Goal: Task Accomplishment & Management: Use online tool/utility

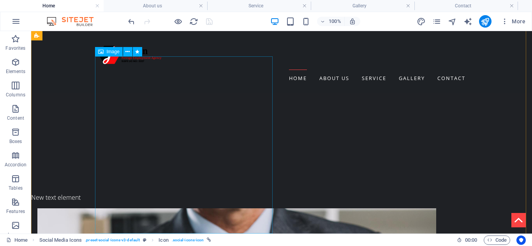
scroll to position [156, 0]
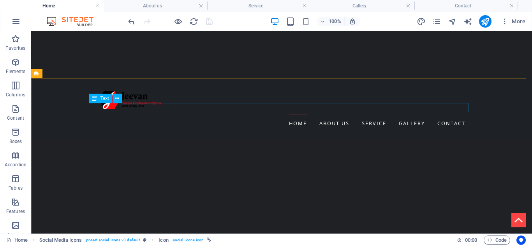
click at [101, 102] on div "Text" at bounding box center [100, 98] width 23 height 9
click at [118, 98] on icon at bounding box center [117, 99] width 4 height 8
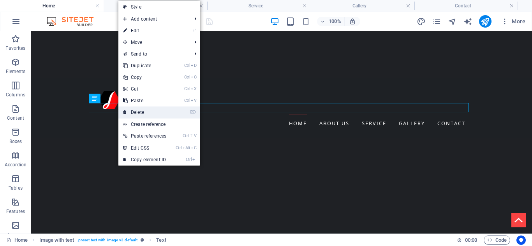
click at [157, 111] on link "⌦ Delete" at bounding box center [144, 113] width 53 height 12
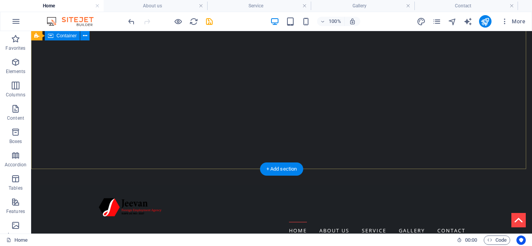
scroll to position [0, 0]
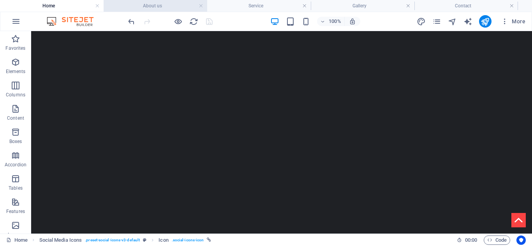
click at [167, 5] on h4 "About us" at bounding box center [156, 6] width 104 height 9
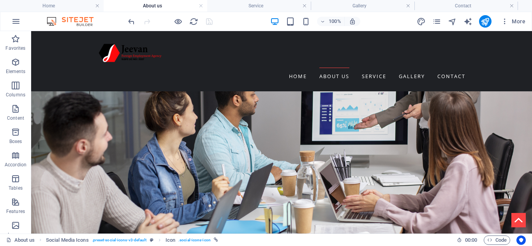
scroll to position [1504, 0]
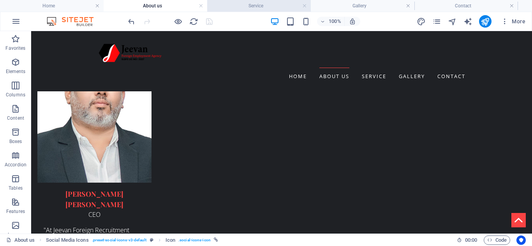
click at [240, 9] on h4 "Service" at bounding box center [259, 6] width 104 height 9
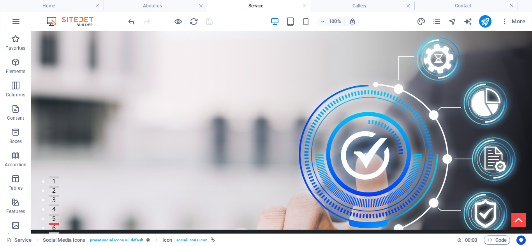
scroll to position [0, 0]
click at [348, 3] on h4 "Gallery" at bounding box center [363, 6] width 104 height 9
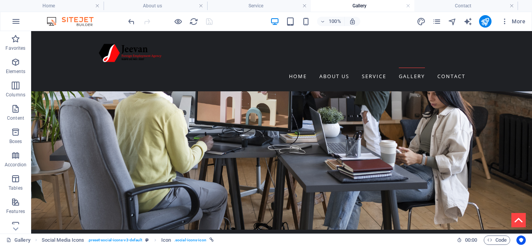
scroll to position [96, 0]
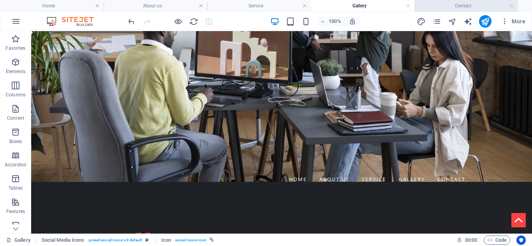
click at [438, 9] on h4 "Contact" at bounding box center [466, 6] width 104 height 9
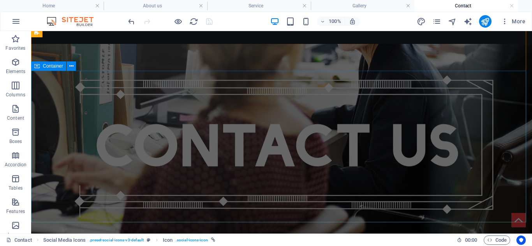
scroll to position [78, 0]
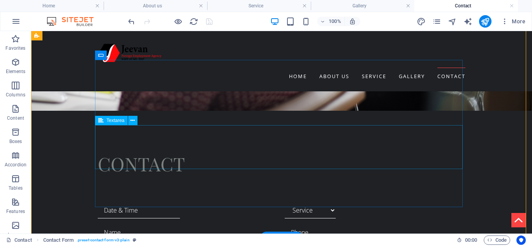
scroll to position [195, 0]
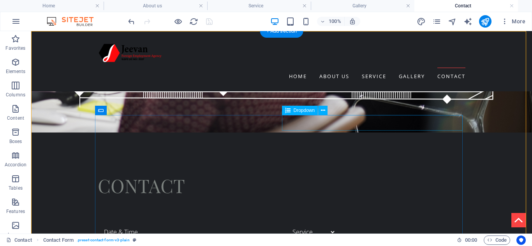
click at [458, 225] on div "Service Haircut [PERSON_NAME] Trim Styling Shaves Children Specials" at bounding box center [374, 233] width 181 height 16
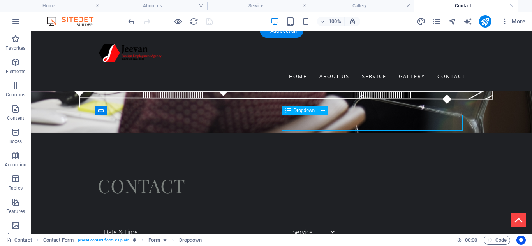
click at [458, 225] on div "Service Haircut [PERSON_NAME] Trim Styling Shaves Children Specials" at bounding box center [374, 233] width 181 height 16
click at [399, 225] on div "Service Haircut [PERSON_NAME] Trim Styling Shaves Children Specials" at bounding box center [374, 233] width 181 height 16
click at [456, 225] on div "Service Haircut [PERSON_NAME] Trim Styling Shaves Children Specials" at bounding box center [374, 233] width 181 height 16
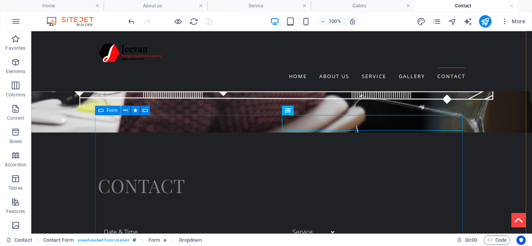
click at [102, 112] on icon at bounding box center [100, 110] width 5 height 9
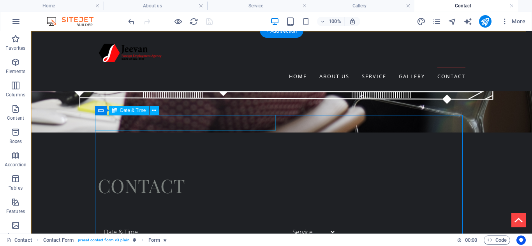
click at [147, 225] on div at bounding box center [188, 233] width 181 height 16
select select "1"
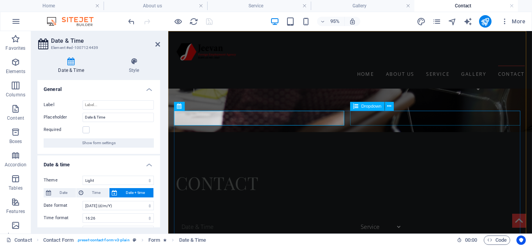
click at [412, 230] on div "Service Haircut [PERSON_NAME] Trim Styling Shaves Children Specials" at bounding box center [453, 238] width 181 height 16
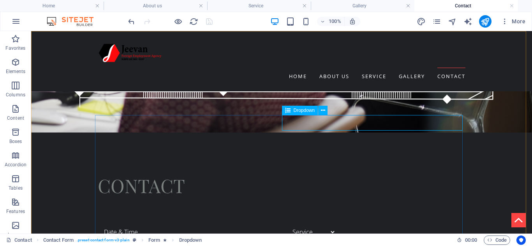
click at [302, 112] on span "Dropdown" at bounding box center [303, 110] width 21 height 5
click at [458, 225] on div "Service Haircut [PERSON_NAME] Trim Styling Shaves Children Specials" at bounding box center [374, 233] width 181 height 16
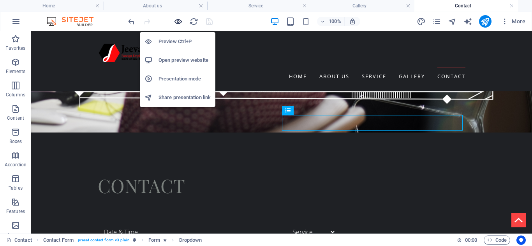
click at [177, 23] on icon "button" at bounding box center [178, 21] width 9 height 9
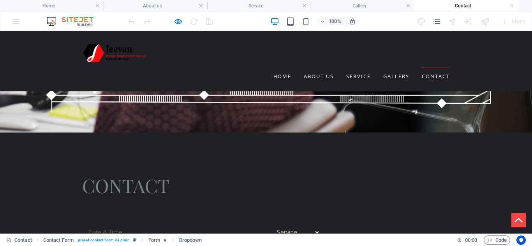
click at [118, 225] on input "text" at bounding box center [123, 233] width 82 height 16
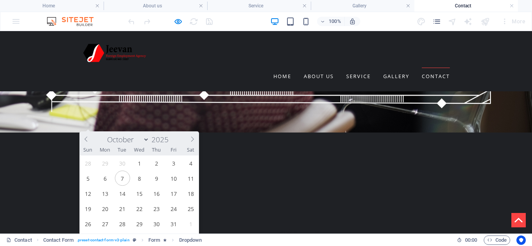
click at [318, 225] on select "Service Haircut [PERSON_NAME] Trim Styling Shaves Children Specials" at bounding box center [294, 233] width 51 height 16
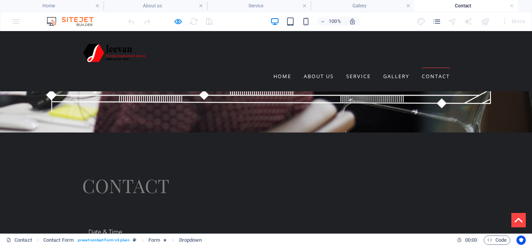
click at [318, 225] on select "Service Haircut [PERSON_NAME] Trim Styling Shaves Children Specials" at bounding box center [294, 233] width 51 height 16
click at [306, 212] on div at bounding box center [265, 218] width 367 height 12
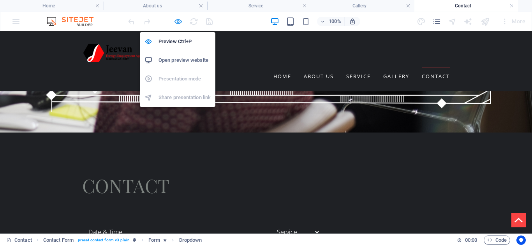
click at [178, 23] on icon "button" at bounding box center [178, 21] width 9 height 9
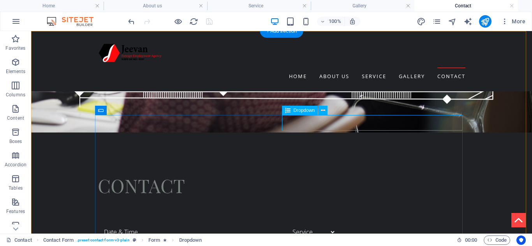
click at [402, 225] on div "Service Haircut [PERSON_NAME] Trim Styling Shaves Children Specials" at bounding box center [374, 233] width 181 height 16
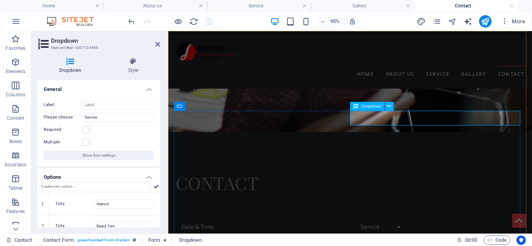
click at [530, 230] on div "Service Haircut [PERSON_NAME] Trim Styling Shaves Children Specials" at bounding box center [453, 238] width 181 height 16
click at [389, 106] on icon at bounding box center [389, 107] width 4 height 8
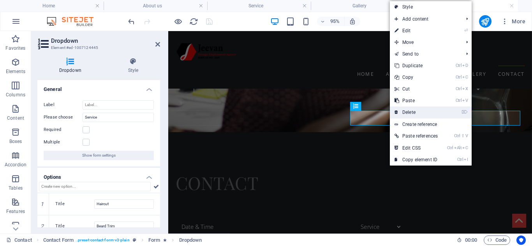
click at [421, 111] on link "⌦ Delete" at bounding box center [416, 113] width 53 height 12
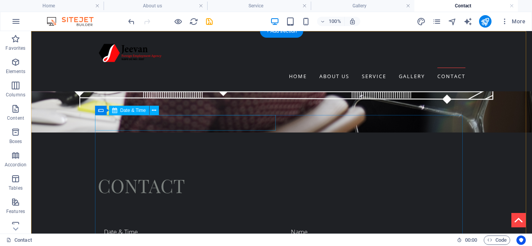
click at [130, 225] on div at bounding box center [188, 233] width 181 height 16
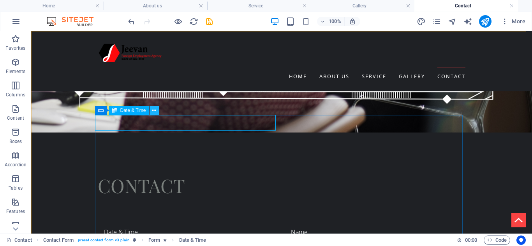
click at [152, 109] on icon at bounding box center [154, 111] width 4 height 8
drag, startPoint x: 511, startPoint y: 143, endPoint x: 506, endPoint y: 142, distance: 5.1
click at [165, 225] on div at bounding box center [188, 233] width 181 height 16
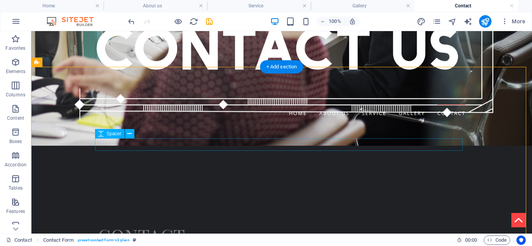
scroll to position [156, 0]
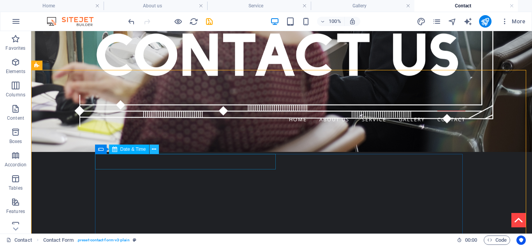
click at [154, 149] on icon at bounding box center [154, 150] width 4 height 8
select select "1"
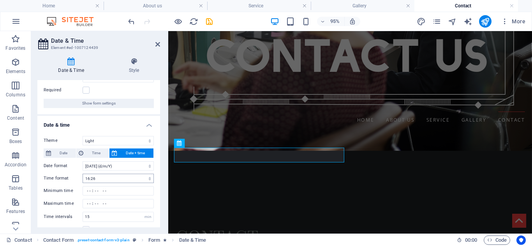
scroll to position [39, 0]
click at [158, 41] on icon at bounding box center [157, 44] width 5 height 6
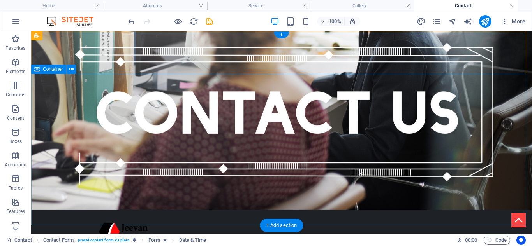
scroll to position [0, 0]
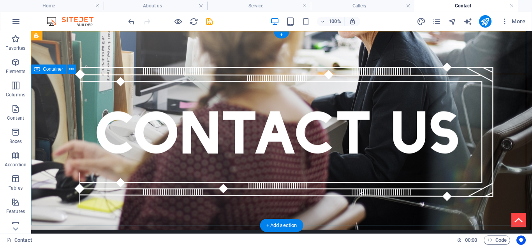
checkbox input "false"
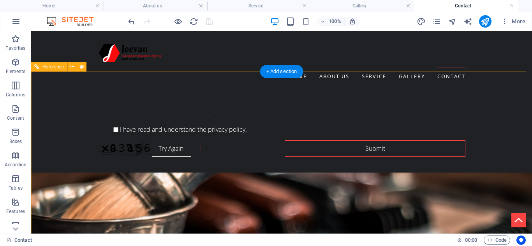
scroll to position [413, 0]
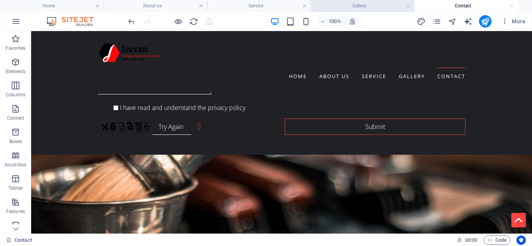
click at [363, 8] on h4 "Gallery" at bounding box center [363, 6] width 104 height 9
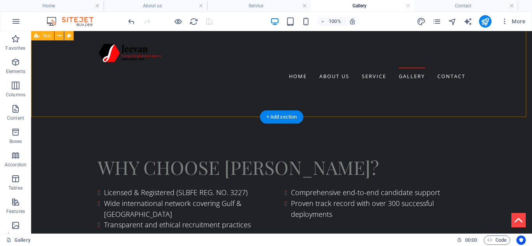
scroll to position [248, 0]
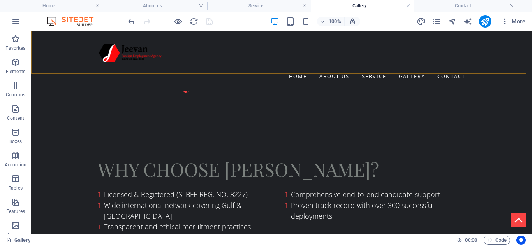
click at [294, 68] on nav "Home About us Service Gallery Contact" at bounding box center [281, 77] width 367 height 18
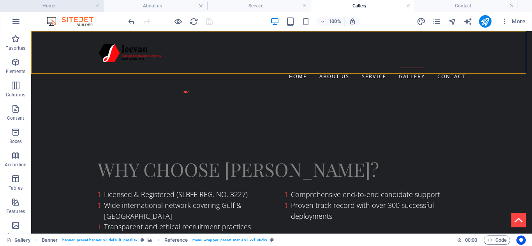
click at [70, 4] on h4 "Home" at bounding box center [52, 6] width 104 height 9
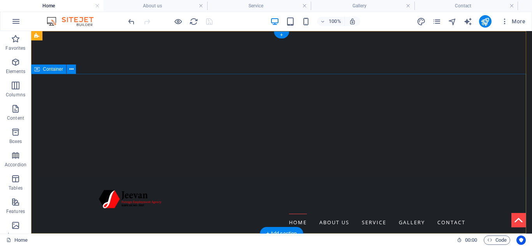
scroll to position [0, 0]
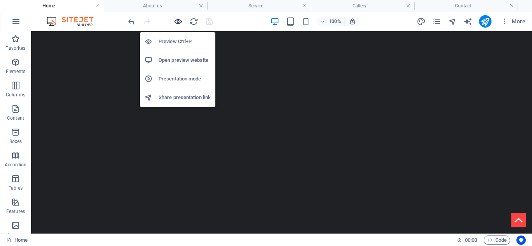
click at [174, 21] on icon "button" at bounding box center [178, 21] width 9 height 9
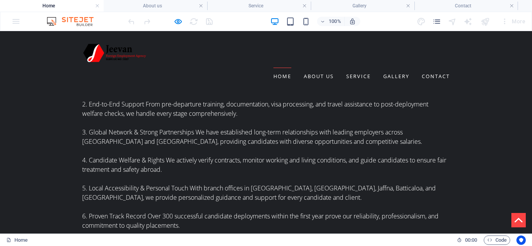
scroll to position [934, 0]
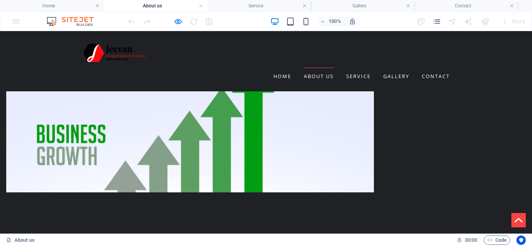
scroll to position [856, 0]
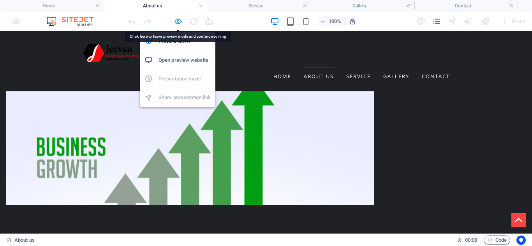
click at [177, 21] on icon "button" at bounding box center [178, 21] width 9 height 9
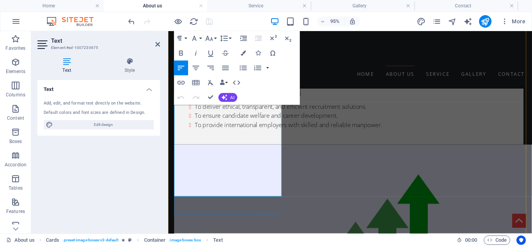
click at [225, 66] on icon "button" at bounding box center [225, 68] width 7 height 4
click at [197, 69] on icon "button" at bounding box center [195, 68] width 9 height 9
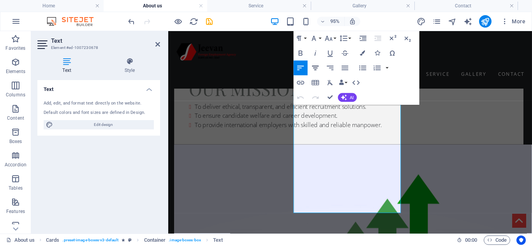
click at [316, 65] on icon "button" at bounding box center [315, 68] width 9 height 9
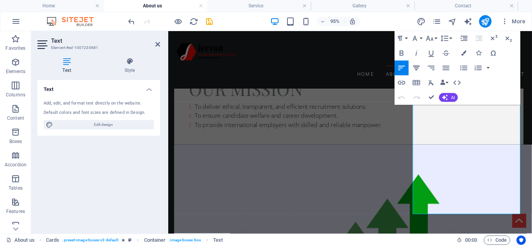
click at [416, 66] on icon "button" at bounding box center [416, 68] width 7 height 4
click at [276, 68] on nav "Home About us Service Gallery Contact" at bounding box center [359, 77] width 367 height 18
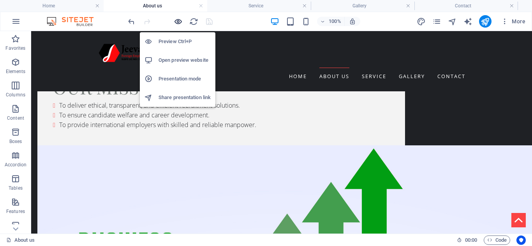
click at [178, 21] on icon "button" at bounding box center [178, 21] width 9 height 9
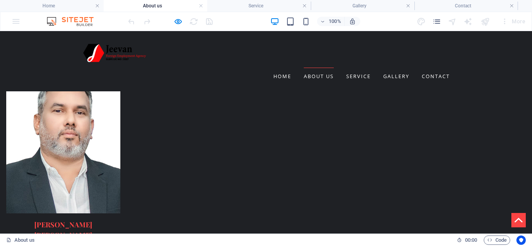
scroll to position [1362, 0]
drag, startPoint x: 282, startPoint y: 149, endPoint x: 274, endPoint y: 71, distance: 78.7
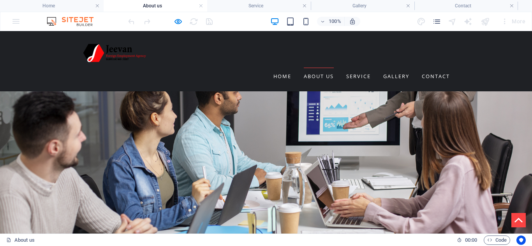
scroll to position [1362, 0]
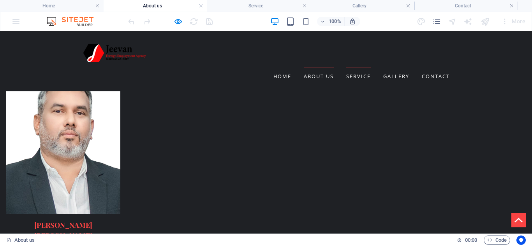
click at [359, 68] on link "Service" at bounding box center [358, 77] width 25 height 18
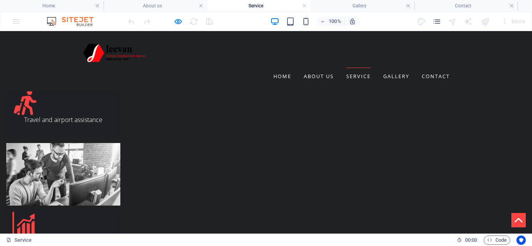
scroll to position [778, 0]
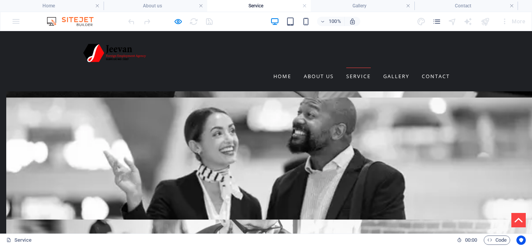
scroll to position [739, 0]
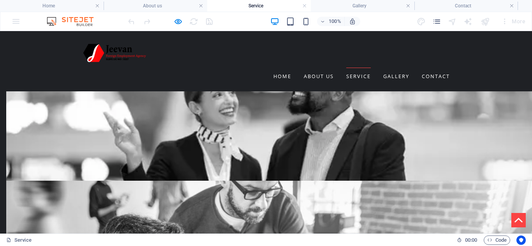
drag, startPoint x: 357, startPoint y: 132, endPoint x: 237, endPoint y: 132, distance: 119.9
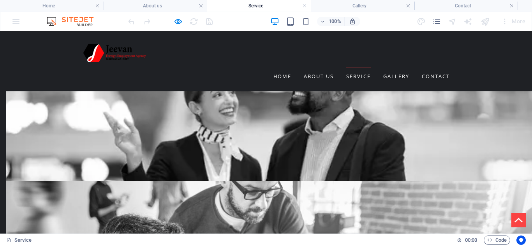
drag, startPoint x: 374, startPoint y: 122, endPoint x: 191, endPoint y: 125, distance: 182.2
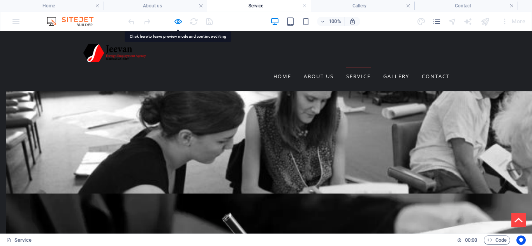
scroll to position [428, 0]
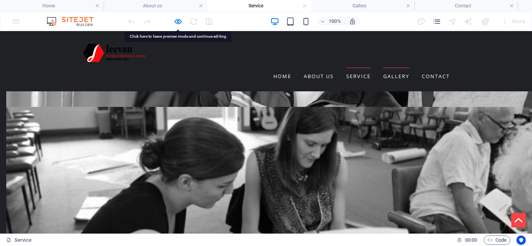
click at [387, 68] on link "Gallery" at bounding box center [396, 77] width 26 height 18
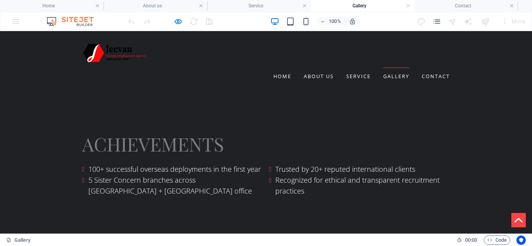
scroll to position [407, 0]
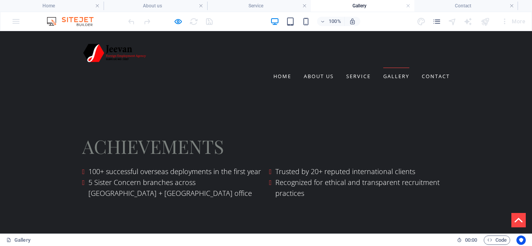
scroll to position [407, 0]
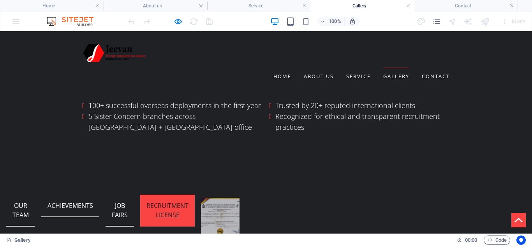
scroll to position [488, 0]
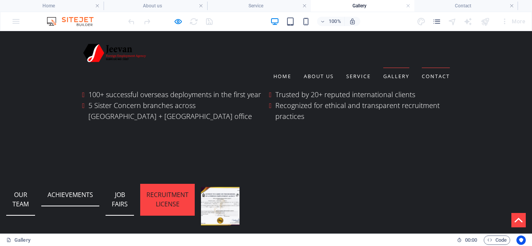
click at [424, 68] on link "Contact" at bounding box center [435, 77] width 28 height 18
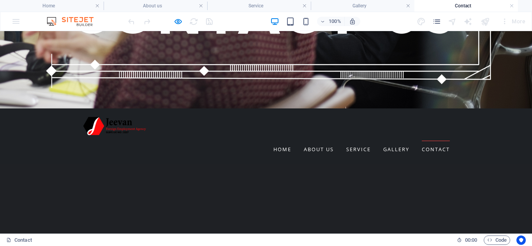
scroll to position [0, 0]
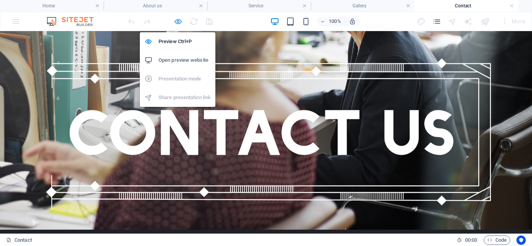
click at [178, 23] on icon "button" at bounding box center [178, 21] width 9 height 9
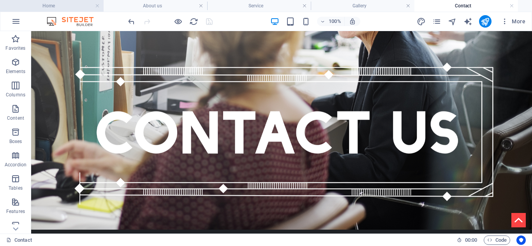
click at [70, 9] on h4 "Home" at bounding box center [52, 6] width 104 height 9
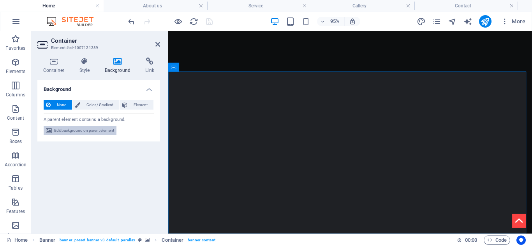
click at [96, 131] on span "Edit background on parent element" at bounding box center [84, 130] width 60 height 9
select select "fade"
select select "s"
select select "ondemand"
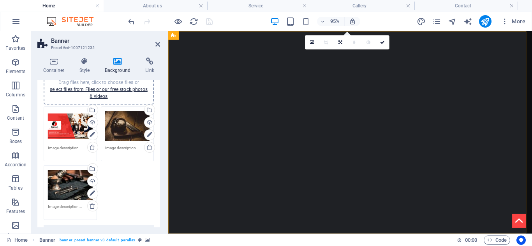
scroll to position [78, 0]
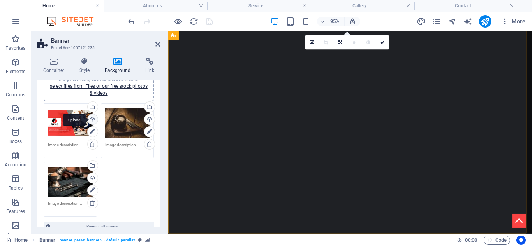
click at [91, 120] on div "Upload" at bounding box center [92, 120] width 12 height 12
click at [147, 119] on div "Upload" at bounding box center [149, 120] width 12 height 12
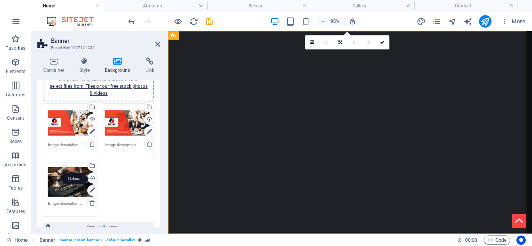
click at [91, 177] on div "Upload" at bounding box center [92, 179] width 12 height 12
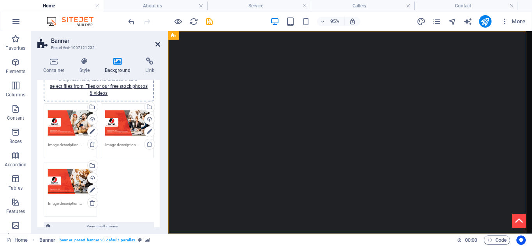
click at [158, 44] on icon at bounding box center [157, 44] width 5 height 6
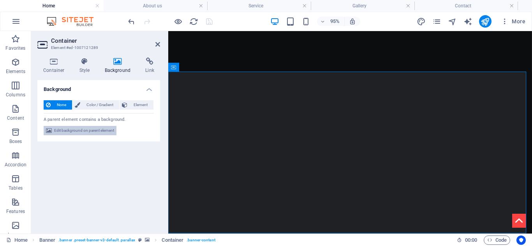
click at [100, 132] on span "Edit background on parent element" at bounding box center [84, 130] width 60 height 9
select select "fade"
select select "s"
select select "ondemand"
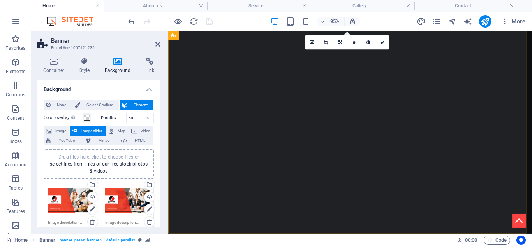
scroll to position [78, 0]
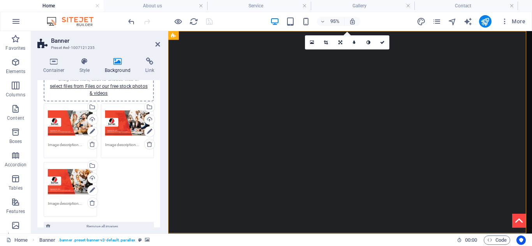
click at [71, 126] on div "Drag files here, click to choose files or select files from Files or our free s…" at bounding box center [70, 123] width 45 height 31
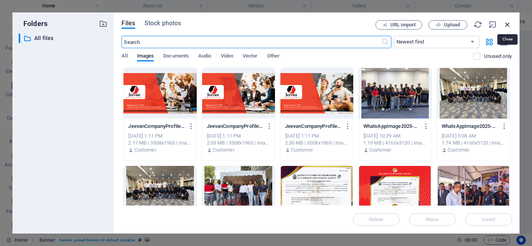
click at [507, 25] on icon "button" at bounding box center [507, 24] width 9 height 9
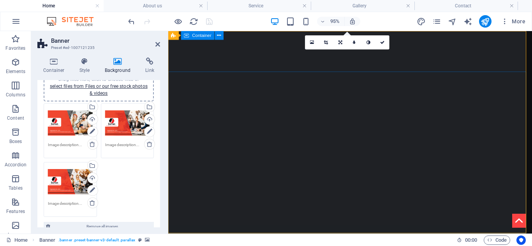
scroll to position [0, 0]
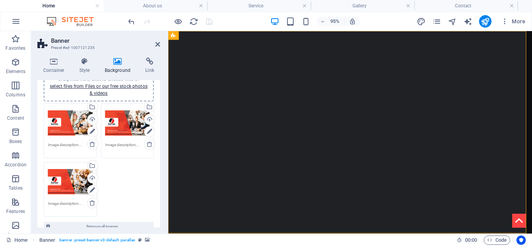
click at [138, 125] on div "Drag files here, click to choose files or select files from Files or our free s…" at bounding box center [127, 123] width 45 height 31
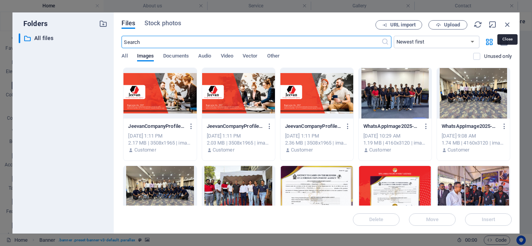
click at [505, 26] on icon "button" at bounding box center [507, 24] width 9 height 9
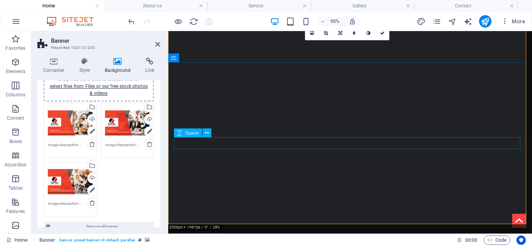
scroll to position [39, 0]
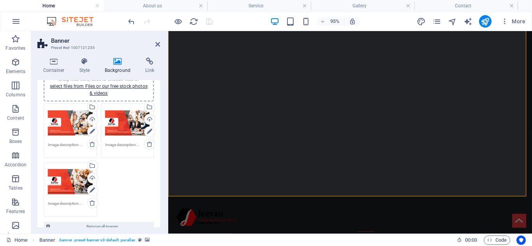
click at [151, 179] on div "Drag files here, click to choose files or select files from Files or our free s…" at bounding box center [99, 161] width 114 height 118
click at [157, 44] on icon at bounding box center [157, 44] width 5 height 6
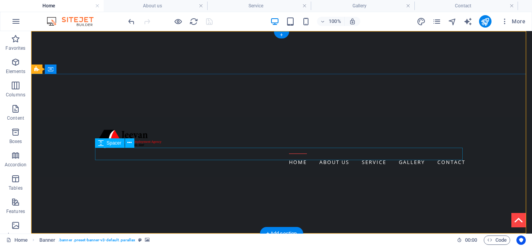
scroll to position [0, 0]
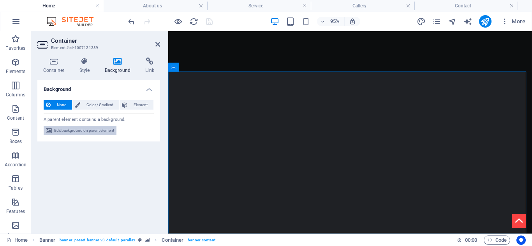
click at [104, 129] on span "Edit background on parent element" at bounding box center [84, 130] width 60 height 9
select select "fade"
select select "s"
select select "ondemand"
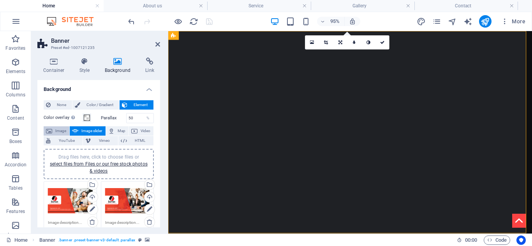
click at [61, 133] on span "Image" at bounding box center [60, 130] width 12 height 9
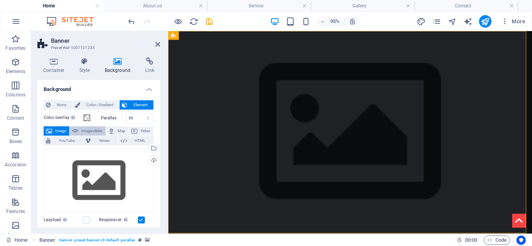
click at [84, 129] on span "Image slider" at bounding box center [92, 130] width 22 height 9
select select "ms"
select select "s"
select select "progressive"
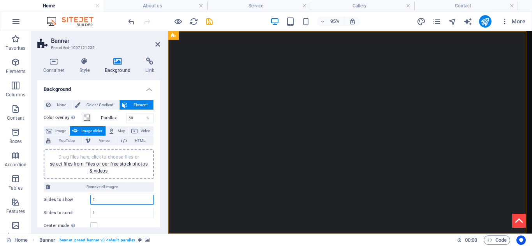
click at [138, 199] on input "1" at bounding box center [122, 199] width 63 height 9
click at [149, 89] on h4 "Background" at bounding box center [98, 87] width 123 height 14
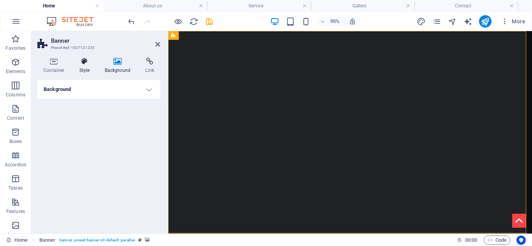
click at [91, 65] on icon at bounding box center [85, 62] width 22 height 8
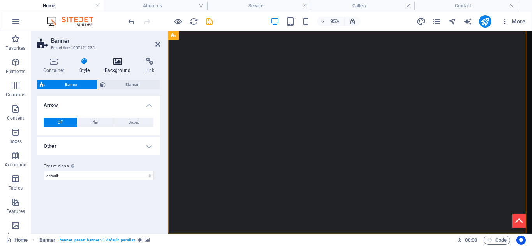
click at [108, 65] on icon at bounding box center [118, 62] width 38 height 8
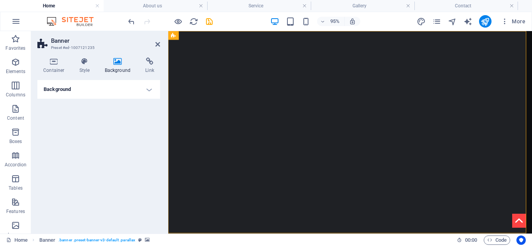
click at [144, 88] on h4 "Background" at bounding box center [98, 89] width 123 height 19
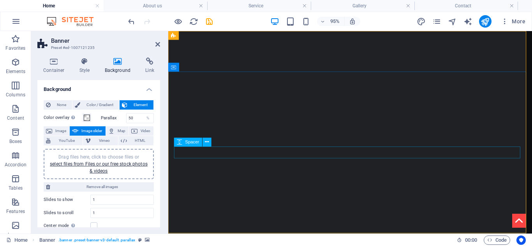
scroll to position [195, 0]
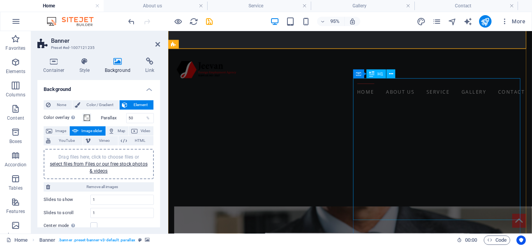
drag, startPoint x: 369, startPoint y: 154, endPoint x: 496, endPoint y: 144, distance: 126.8
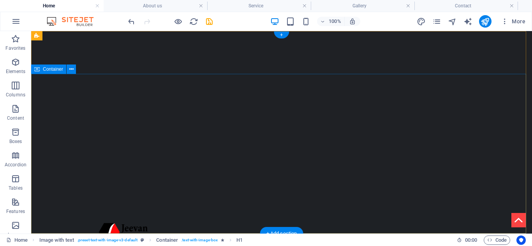
scroll to position [0, 0]
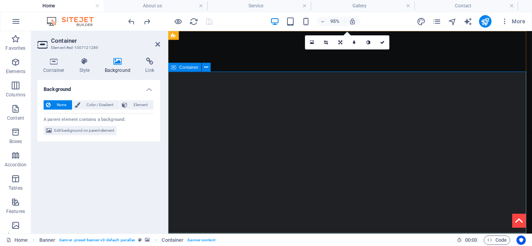
click at [339, 43] on icon at bounding box center [340, 42] width 4 height 4
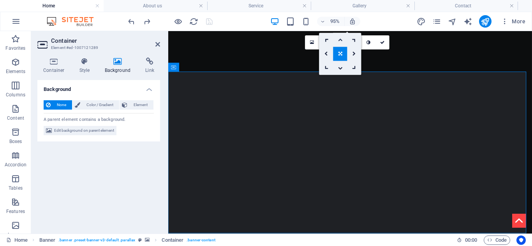
click at [339, 39] on icon at bounding box center [340, 40] width 5 height 4
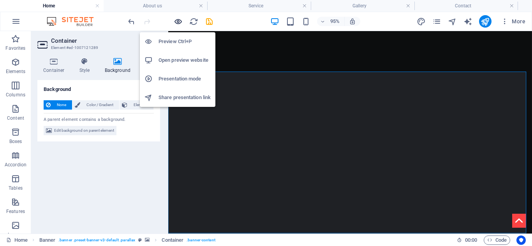
click at [181, 21] on icon "button" at bounding box center [178, 21] width 9 height 9
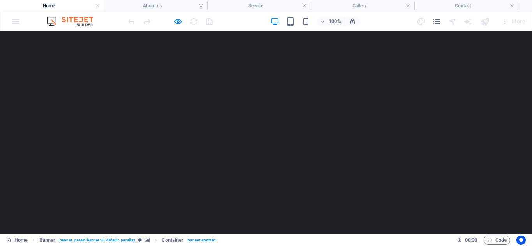
drag, startPoint x: 418, startPoint y: 111, endPoint x: 291, endPoint y: 35, distance: 148.4
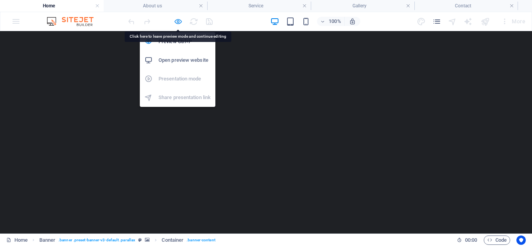
click at [177, 22] on icon "button" at bounding box center [178, 21] width 9 height 9
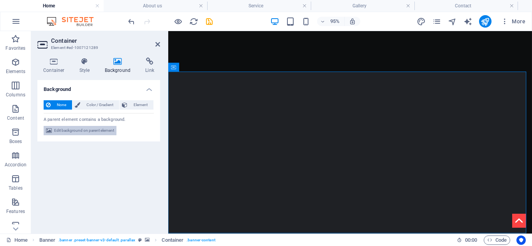
click at [97, 130] on span "Edit background on parent element" at bounding box center [84, 130] width 60 height 9
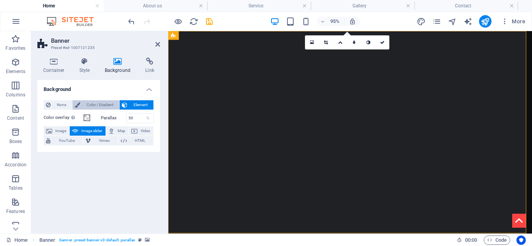
drag, startPoint x: 98, startPoint y: 104, endPoint x: 75, endPoint y: 104, distance: 22.2
click at [97, 104] on span "Color / Gradient" at bounding box center [100, 104] width 34 height 9
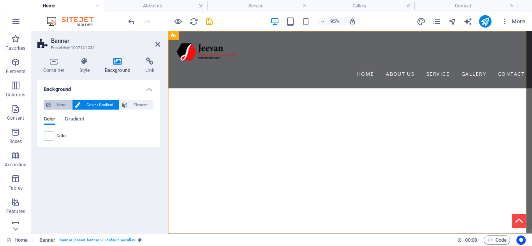
click at [60, 104] on span "None" at bounding box center [61, 104] width 17 height 9
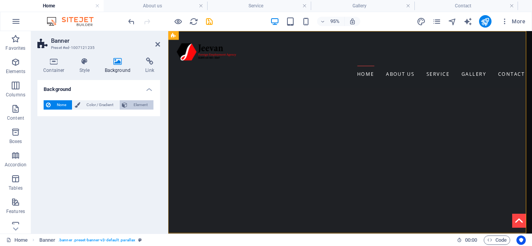
click at [140, 105] on span "Element" at bounding box center [140, 104] width 21 height 9
select select "ms"
select select "s"
select select "progressive"
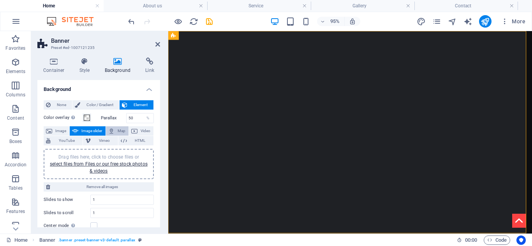
click at [119, 131] on span "Map" at bounding box center [121, 130] width 9 height 9
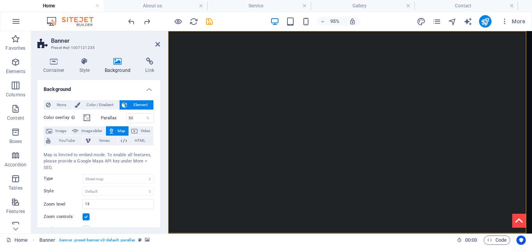
click at [115, 65] on icon at bounding box center [118, 62] width 38 height 8
click at [117, 63] on icon at bounding box center [118, 62] width 38 height 8
click at [156, 44] on icon at bounding box center [157, 44] width 5 height 6
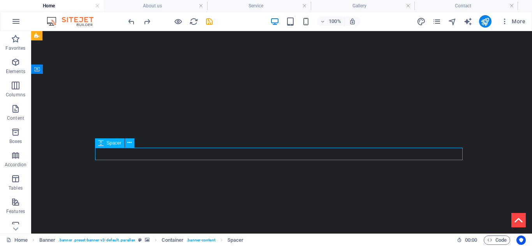
select select "px"
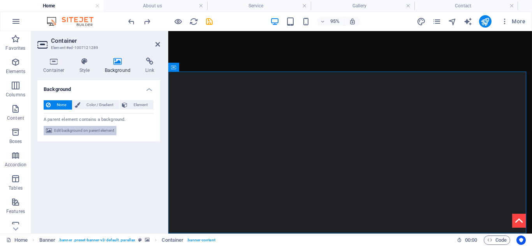
click at [79, 130] on span "Edit background on parent element" at bounding box center [84, 130] width 60 height 9
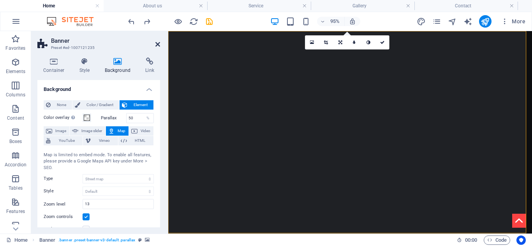
click at [157, 43] on icon at bounding box center [157, 44] width 5 height 6
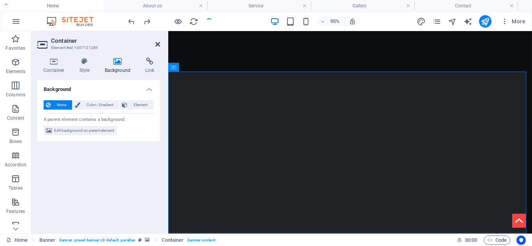
click at [155, 42] on icon at bounding box center [157, 44] width 5 height 6
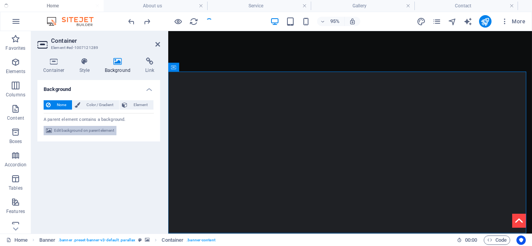
click at [81, 132] on span "Edit background on parent element" at bounding box center [84, 130] width 60 height 9
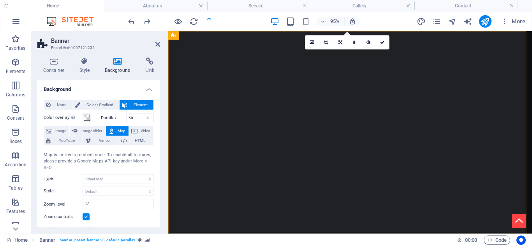
scroll to position [39, 0]
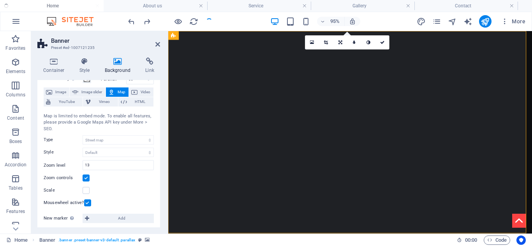
click at [88, 178] on label at bounding box center [86, 178] width 7 height 7
click at [0, 0] on input "Zoom controls" at bounding box center [0, 0] width 0 height 0
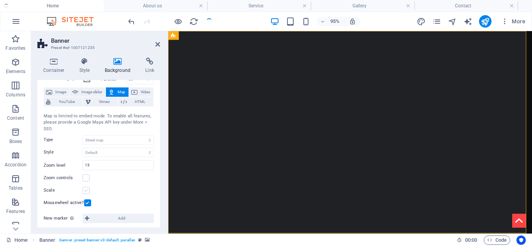
click at [85, 190] on label at bounding box center [86, 190] width 7 height 7
click at [0, 0] on input "Scale" at bounding box center [0, 0] width 0 height 0
click at [85, 190] on label at bounding box center [86, 190] width 7 height 7
click at [0, 0] on input "Scale" at bounding box center [0, 0] width 0 height 0
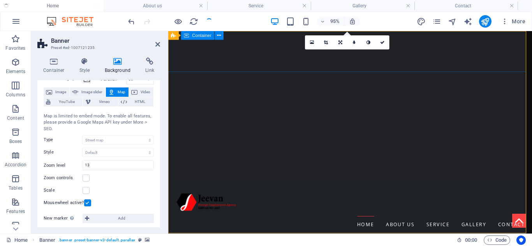
scroll to position [0, 0]
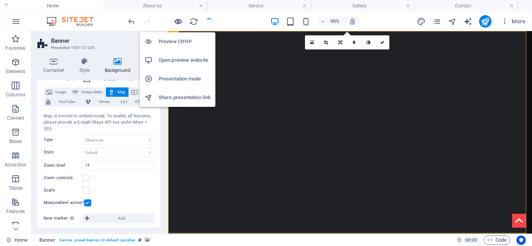
click at [180, 22] on icon "button" at bounding box center [178, 21] width 9 height 9
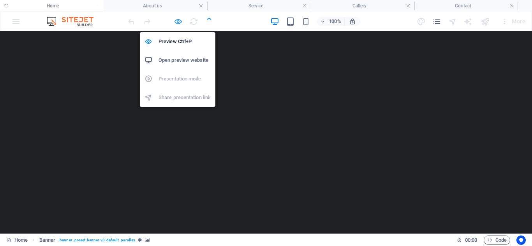
click at [178, 23] on icon "button" at bounding box center [178, 21] width 9 height 9
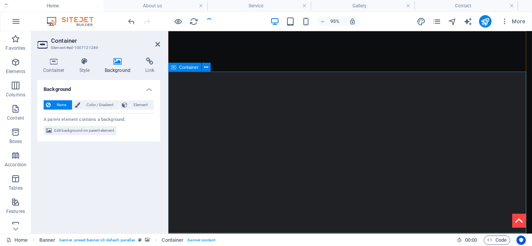
click at [73, 126] on span "Edit background on parent element" at bounding box center [84, 130] width 60 height 9
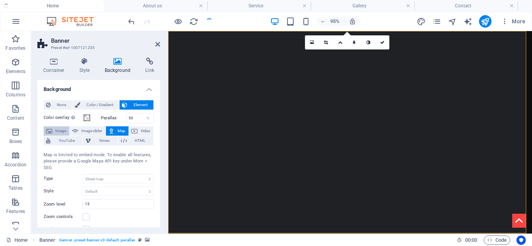
click at [54, 132] on span "Image" at bounding box center [60, 130] width 12 height 9
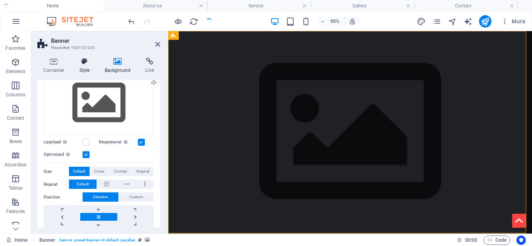
click at [84, 65] on icon at bounding box center [85, 62] width 22 height 8
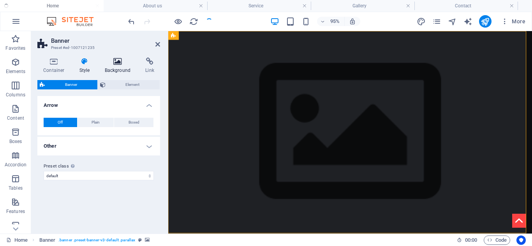
click at [119, 68] on h4 "Background" at bounding box center [119, 66] width 41 height 16
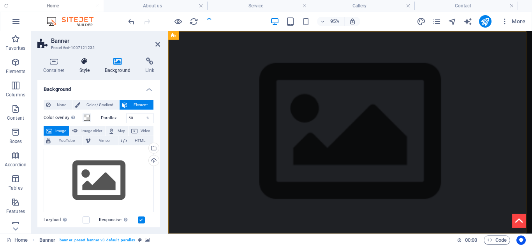
click at [83, 60] on icon at bounding box center [85, 62] width 22 height 8
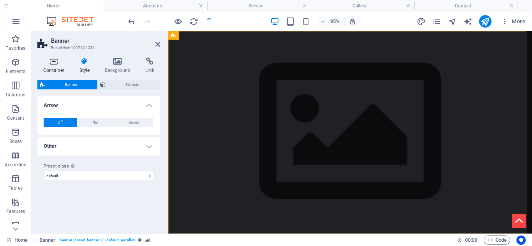
click at [65, 63] on icon at bounding box center [53, 62] width 33 height 8
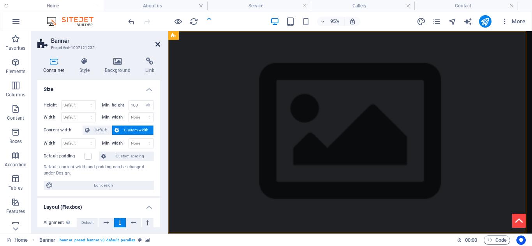
click at [157, 43] on icon at bounding box center [157, 44] width 5 height 6
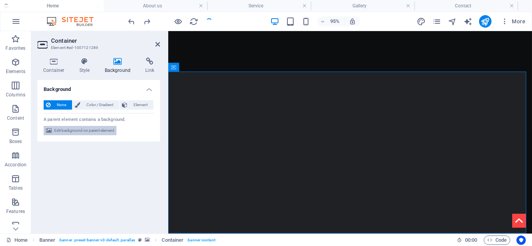
click at [105, 128] on span "Edit background on parent element" at bounding box center [84, 130] width 60 height 9
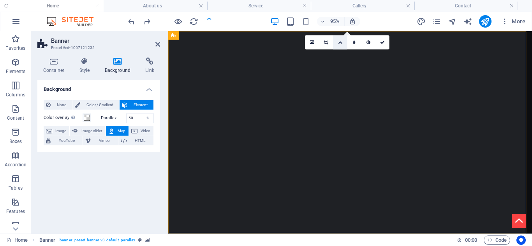
click at [340, 42] on icon at bounding box center [340, 42] width 5 height 4
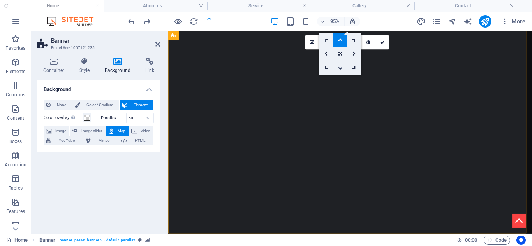
click at [338, 65] on link at bounding box center [340, 68] width 14 height 14
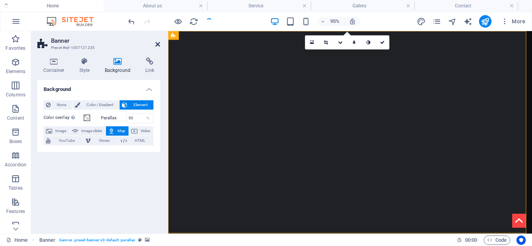
click at [156, 45] on icon at bounding box center [157, 44] width 5 height 6
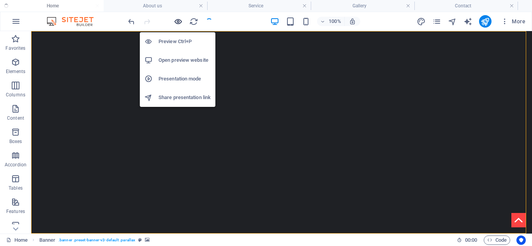
click at [177, 22] on icon "button" at bounding box center [178, 21] width 9 height 9
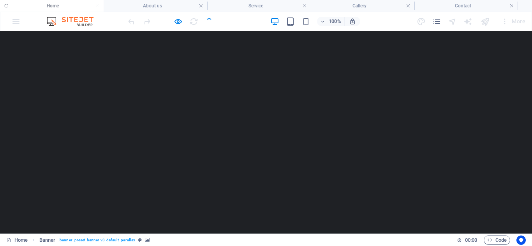
click at [209, 21] on div at bounding box center [169, 21] width 87 height 12
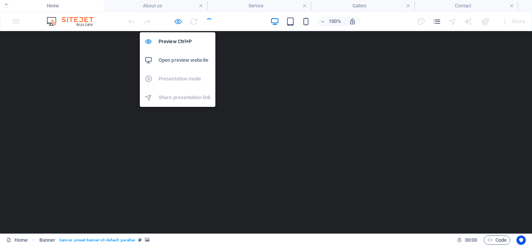
click at [176, 20] on icon "button" at bounding box center [178, 21] width 9 height 9
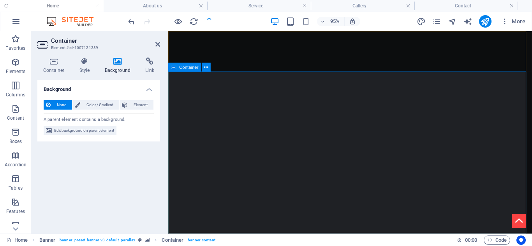
click at [159, 46] on icon at bounding box center [157, 44] width 5 height 6
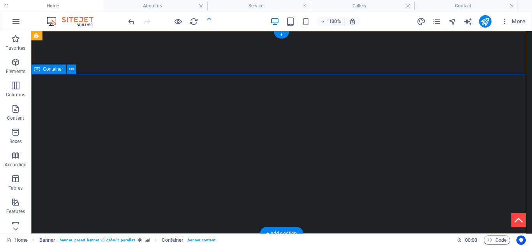
click at [51, 71] on span "Container" at bounding box center [53, 69] width 20 height 5
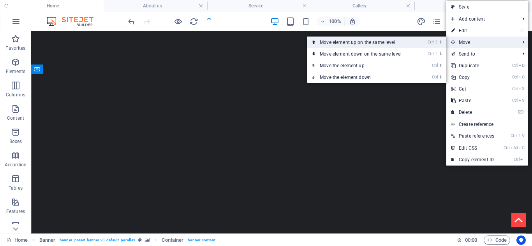
click at [377, 44] on link "Ctrl ⇧ ⬆ Move element up on the same level" at bounding box center [362, 43] width 110 height 12
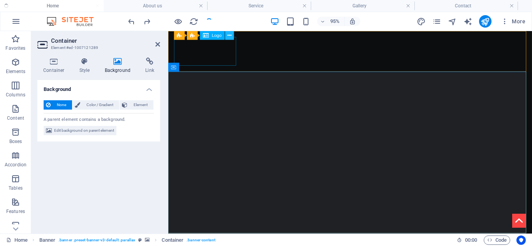
click at [228, 34] on icon at bounding box center [229, 36] width 4 height 8
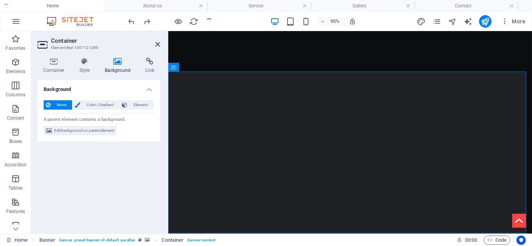
click at [118, 66] on h4 "Background" at bounding box center [119, 66] width 41 height 16
click at [90, 132] on span "Edit background on parent element" at bounding box center [84, 130] width 60 height 9
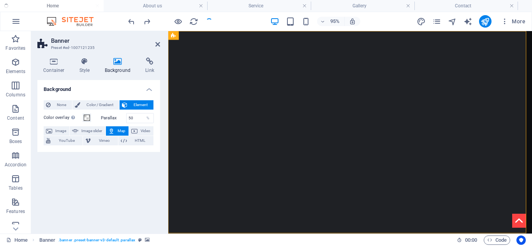
click at [149, 89] on h4 "Background" at bounding box center [98, 87] width 123 height 14
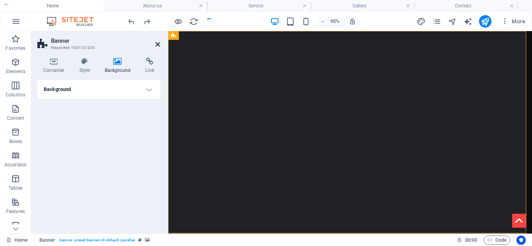
click at [158, 44] on icon at bounding box center [157, 44] width 5 height 6
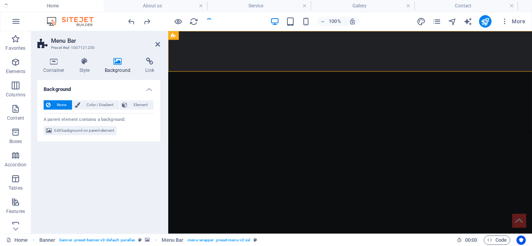
click at [119, 64] on icon at bounding box center [118, 62] width 38 height 8
click at [105, 130] on span "Edit background on parent element" at bounding box center [84, 130] width 60 height 9
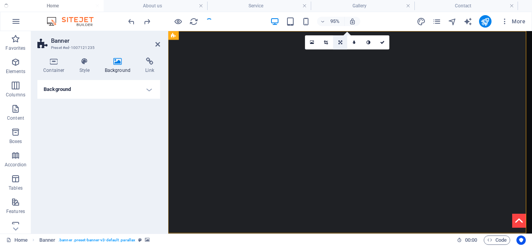
click at [340, 42] on icon at bounding box center [340, 42] width 4 height 4
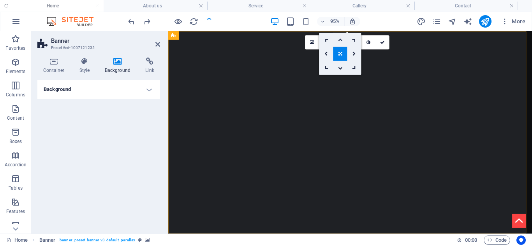
click at [341, 39] on icon at bounding box center [340, 40] width 5 height 4
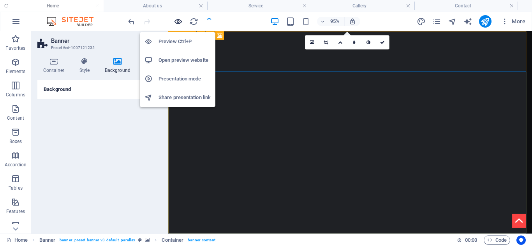
click at [179, 23] on icon "button" at bounding box center [178, 21] width 9 height 9
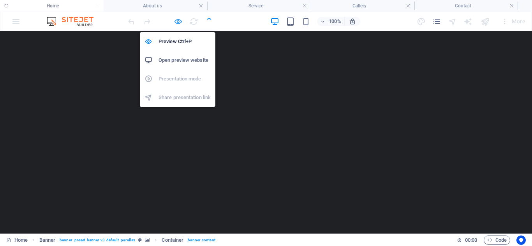
drag, startPoint x: 193, startPoint y: 0, endPoint x: 179, endPoint y: 20, distance: 24.3
click at [179, 20] on icon "button" at bounding box center [178, 21] width 9 height 9
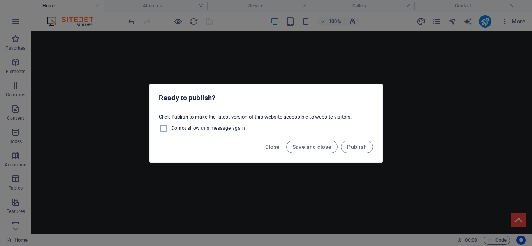
click at [172, 125] on span "Do not show this message again" at bounding box center [208, 128] width 74 height 6
click at [171, 125] on input "Do not show this message again" at bounding box center [165, 128] width 12 height 9
checkbox input "true"
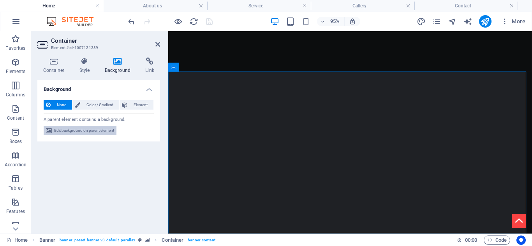
click at [96, 132] on span "Edit background on parent element" at bounding box center [84, 130] width 60 height 9
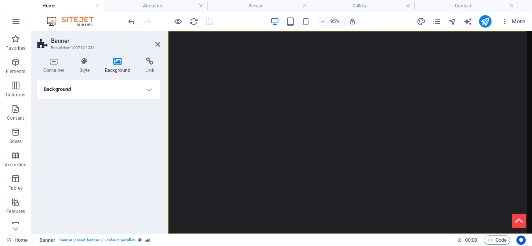
click at [136, 91] on h4 "Background" at bounding box center [98, 89] width 123 height 19
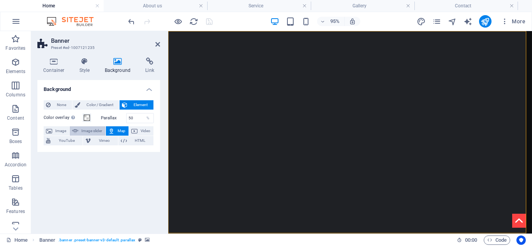
click at [95, 134] on span "Image slider" at bounding box center [92, 130] width 22 height 9
select select "ms"
select select "s"
select select "progressive"
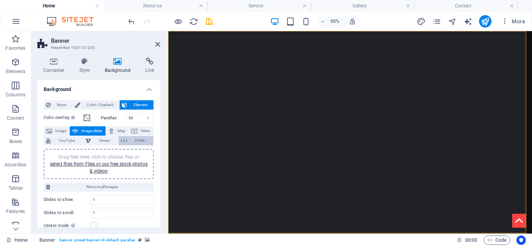
click at [140, 139] on span "HTML" at bounding box center [140, 140] width 22 height 9
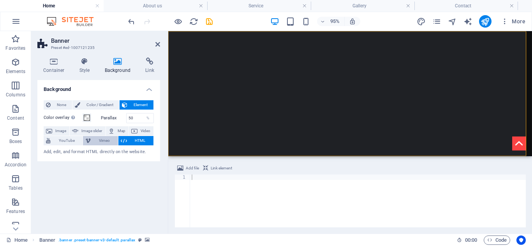
click at [103, 142] on span "Vimeo" at bounding box center [104, 140] width 22 height 9
select select "ar16_9"
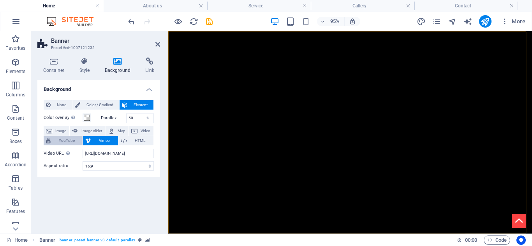
click at [73, 139] on span "YouTube" at bounding box center [66, 140] width 27 height 9
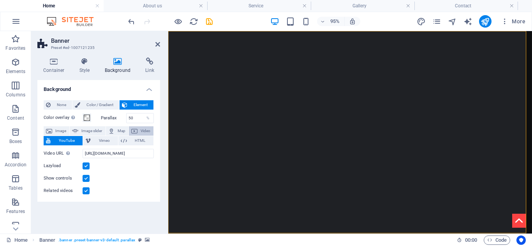
click at [140, 128] on span "Video" at bounding box center [145, 130] width 11 height 9
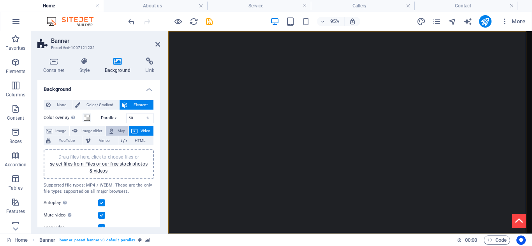
click at [119, 132] on span "Map" at bounding box center [121, 130] width 9 height 9
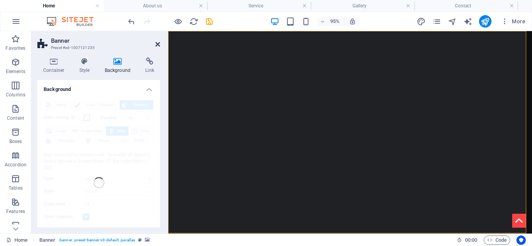
drag, startPoint x: 156, startPoint y: 42, endPoint x: 127, endPoint y: 12, distance: 41.8
click at [156, 42] on icon at bounding box center [157, 44] width 5 height 6
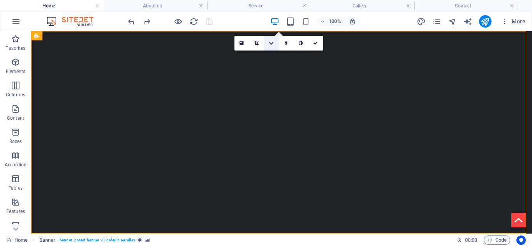
click at [271, 43] on icon at bounding box center [271, 43] width 5 height 5
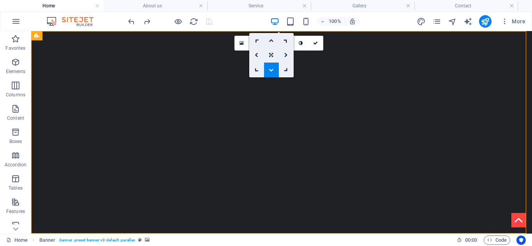
click at [269, 39] on icon at bounding box center [271, 40] width 5 height 5
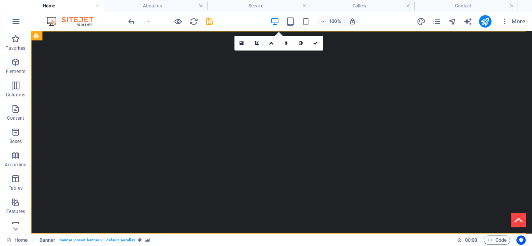
click at [270, 45] on icon at bounding box center [271, 43] width 5 height 5
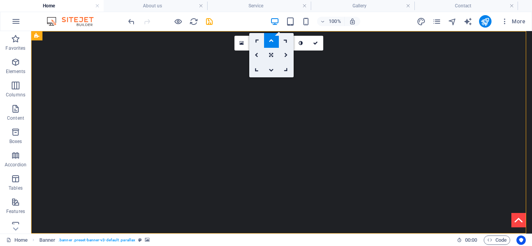
click at [272, 39] on icon at bounding box center [271, 40] width 5 height 5
click at [272, 39] on link at bounding box center [271, 43] width 15 height 15
click at [271, 39] on icon at bounding box center [271, 40] width 5 height 5
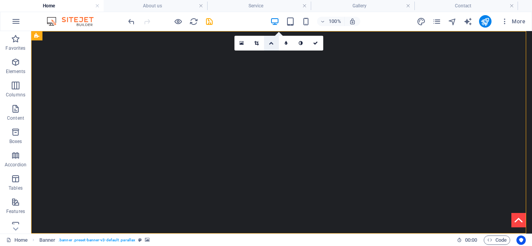
click at [270, 40] on link at bounding box center [271, 43] width 15 height 15
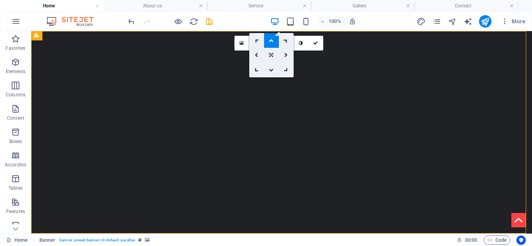
click at [272, 54] on icon at bounding box center [271, 55] width 4 height 5
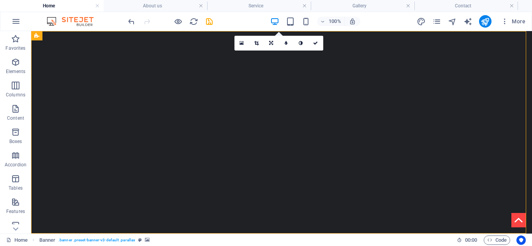
click at [269, 42] on icon at bounding box center [271, 43] width 4 height 5
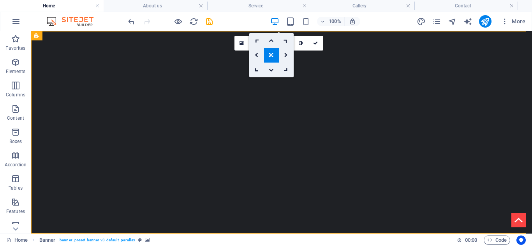
click at [272, 41] on icon at bounding box center [271, 40] width 5 height 5
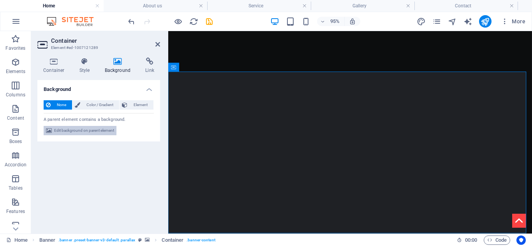
click at [100, 132] on span "Edit background on parent element" at bounding box center [84, 130] width 60 height 9
